Goal: Information Seeking & Learning: Find specific page/section

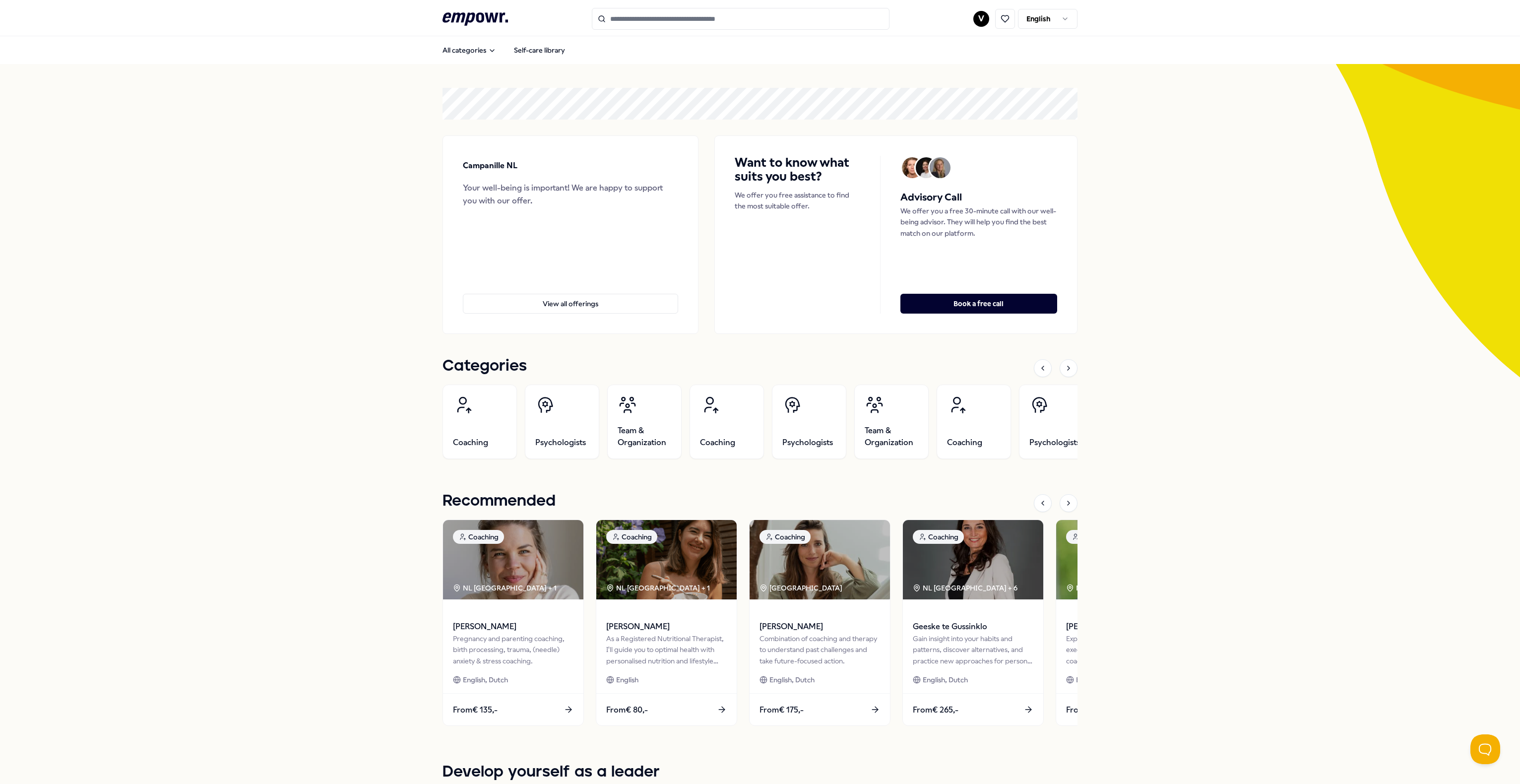
click at [697, 22] on input "Search for products, categories or subcategories" at bounding box center [740, 18] width 297 height 22
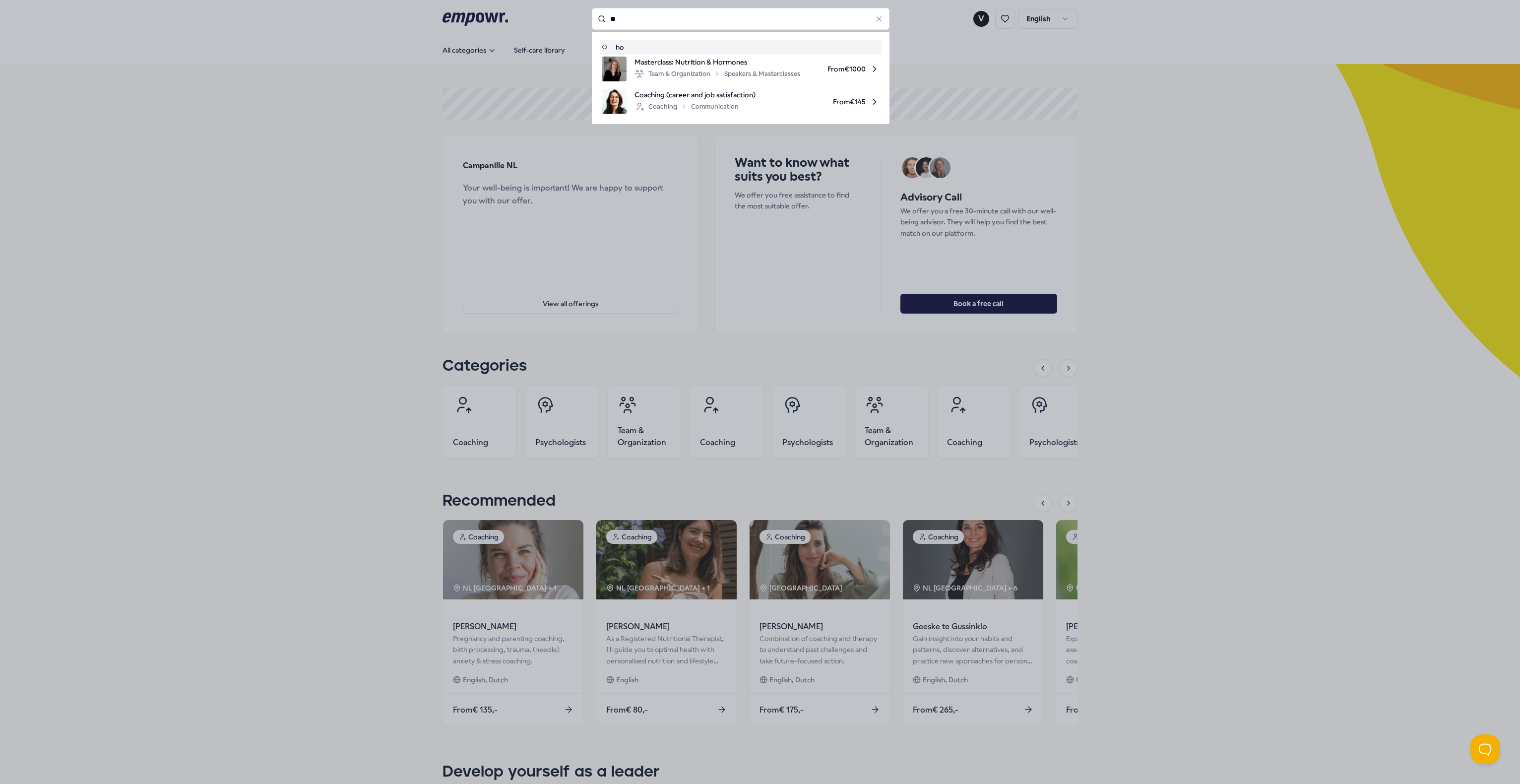
type input "*"
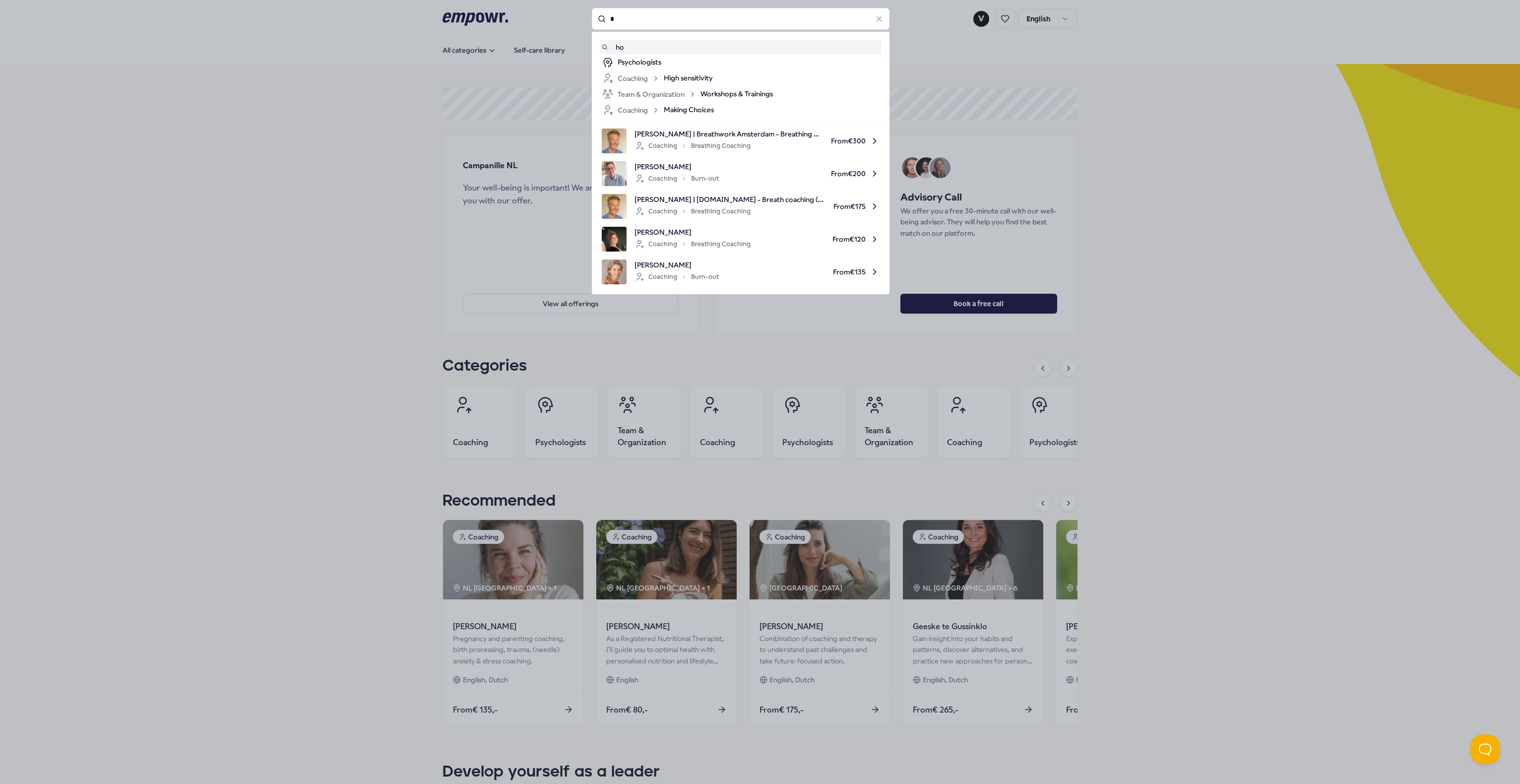
type input "*"
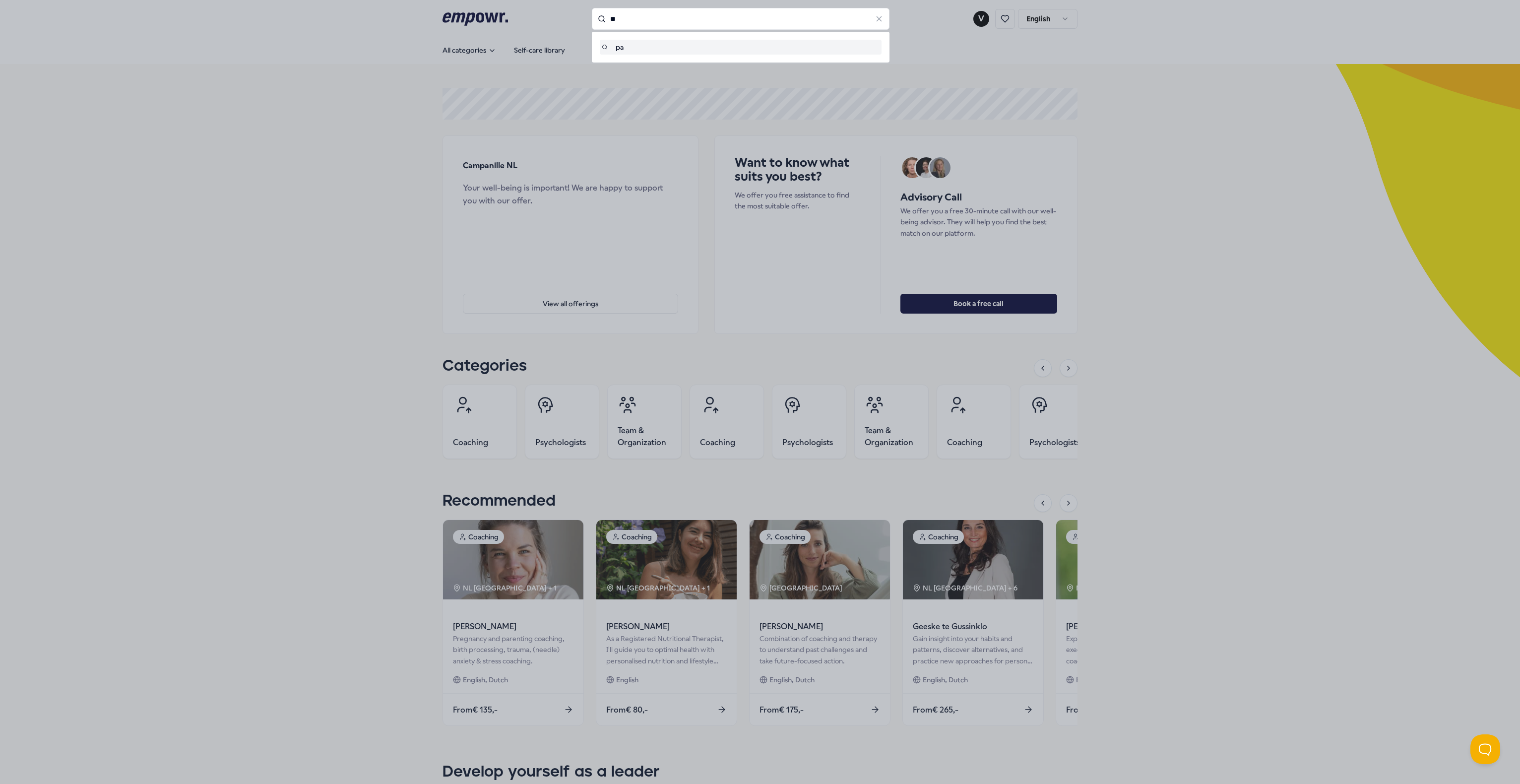
type input "*"
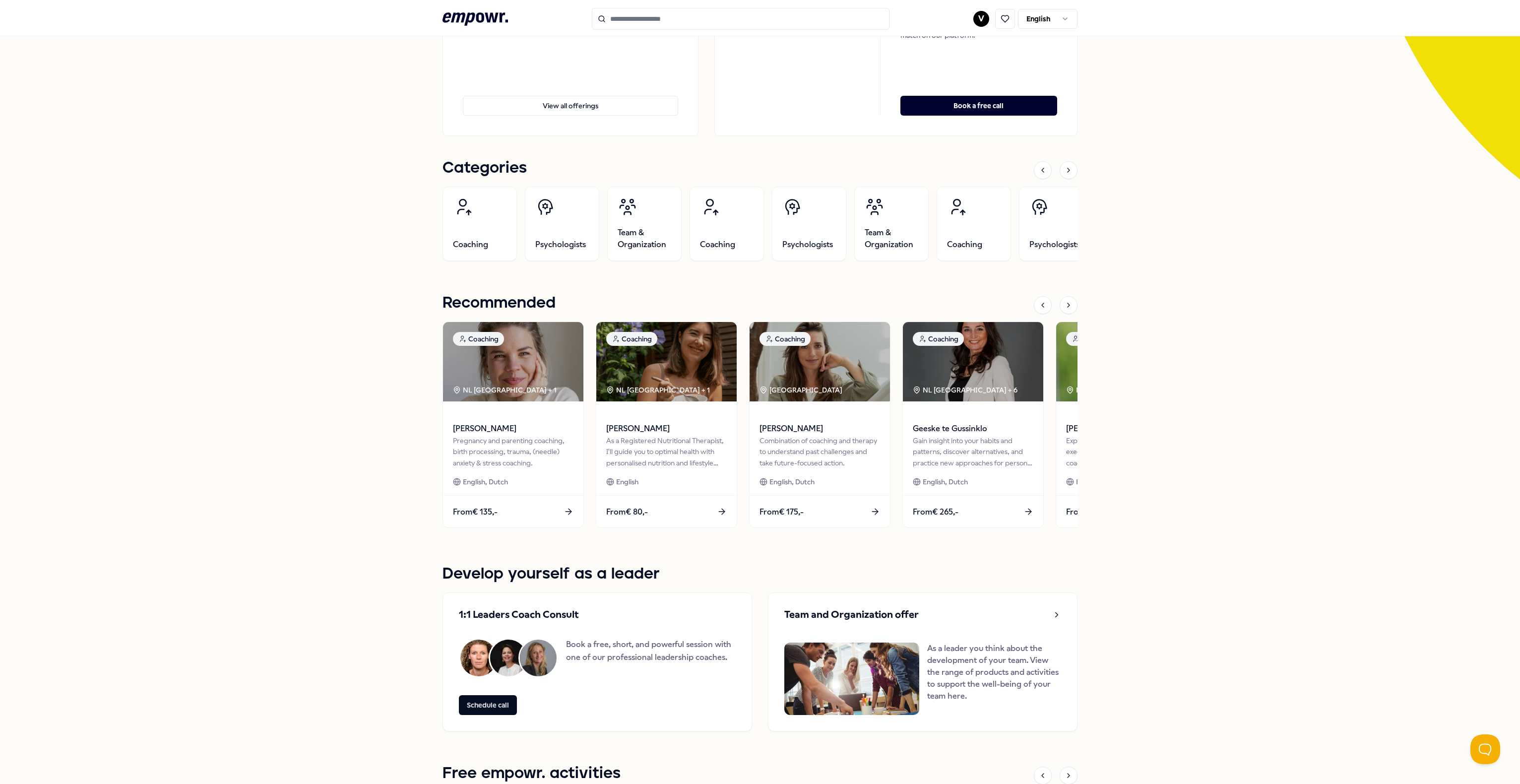
scroll to position [198, 0]
click at [1065, 307] on icon at bounding box center [1068, 304] width 8 height 8
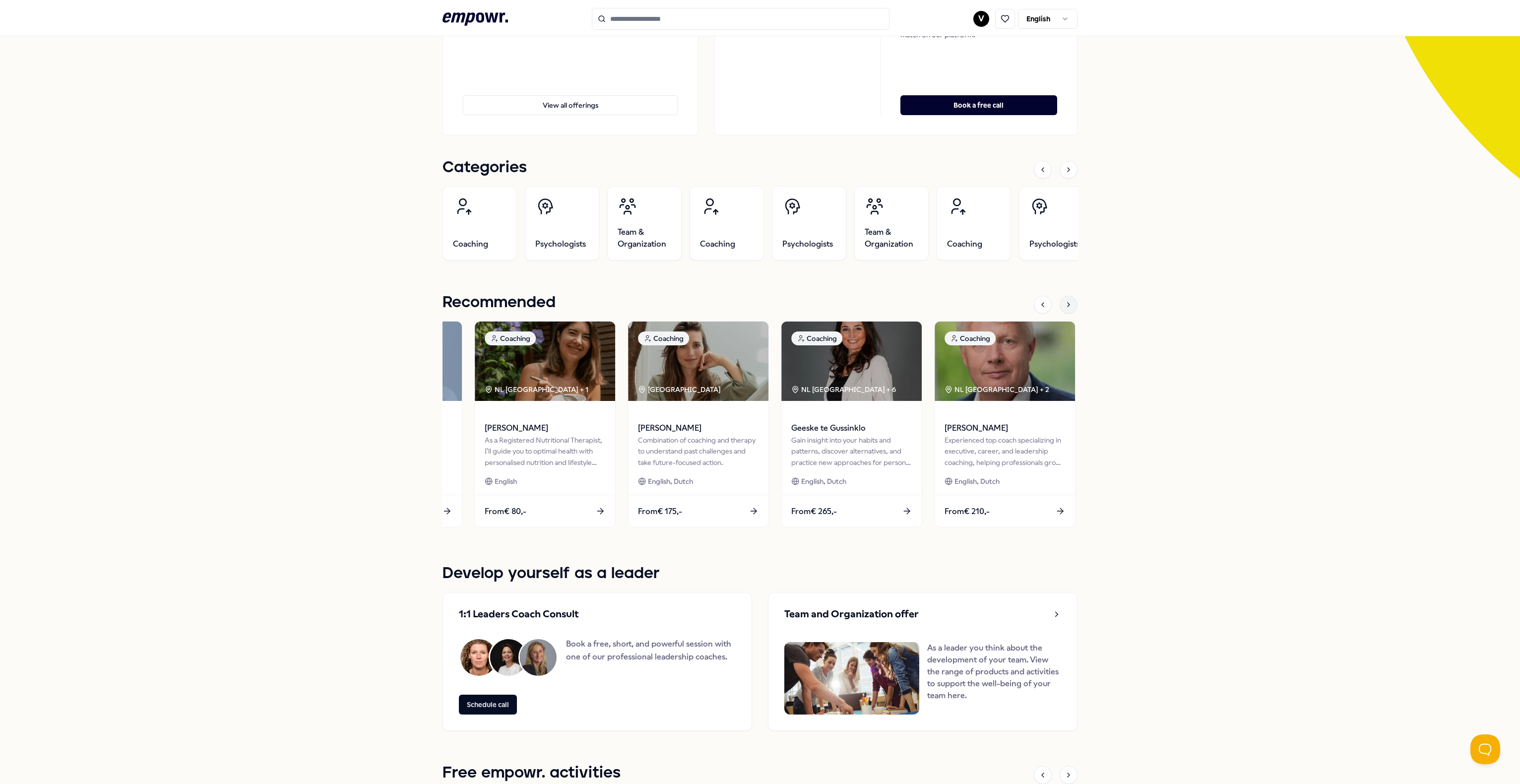
click at [1065, 307] on icon at bounding box center [1068, 304] width 8 height 8
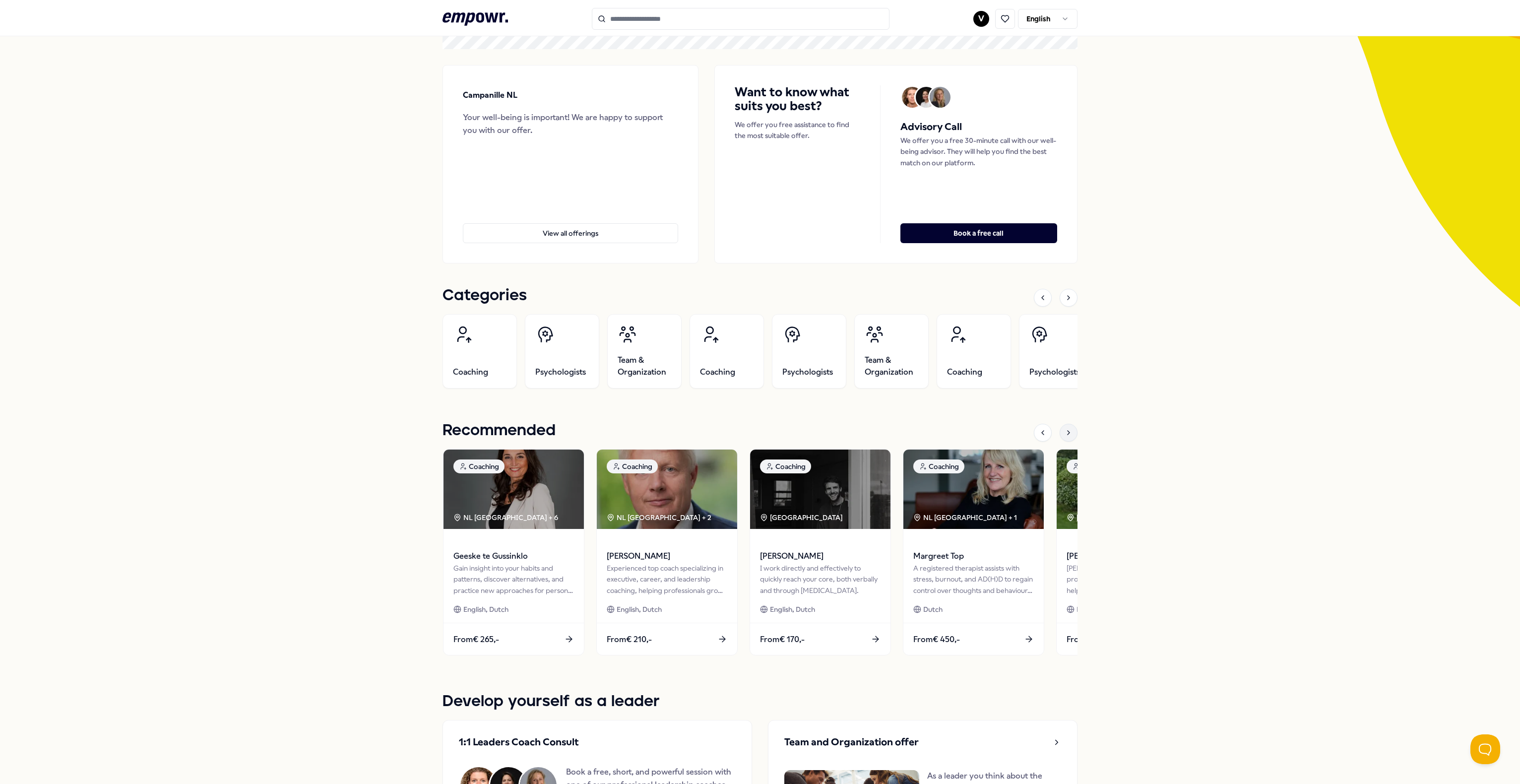
scroll to position [0, 0]
